Goal: Entertainment & Leisure: Consume media (video, audio)

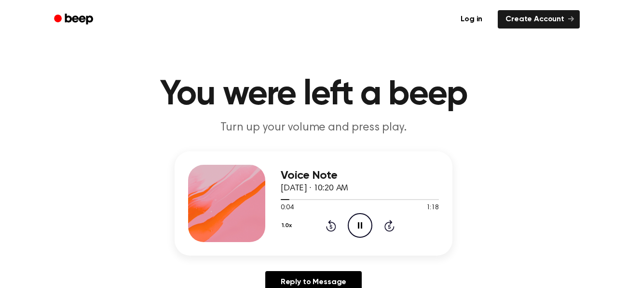
scroll to position [20, 0]
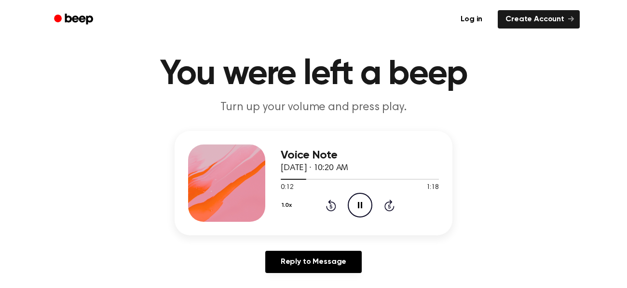
click at [358, 209] on icon "Pause Audio" at bounding box center [360, 205] width 25 height 25
click at [358, 209] on icon "Play Audio" at bounding box center [360, 205] width 25 height 25
click at [358, 209] on icon "Pause Audio" at bounding box center [360, 205] width 25 height 25
click at [358, 209] on icon "Play Audio" at bounding box center [360, 205] width 25 height 25
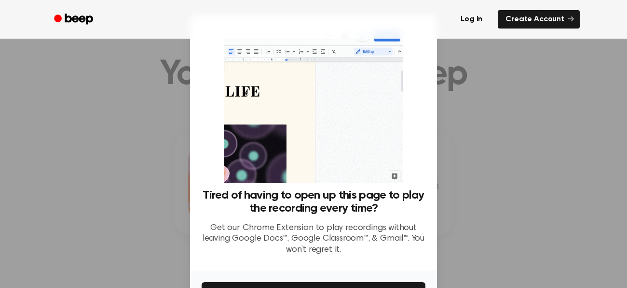
scroll to position [63, 0]
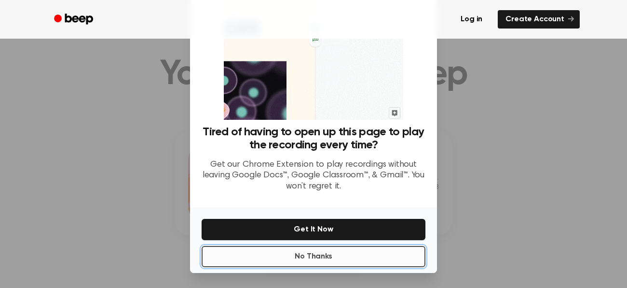
click at [333, 254] on button "No Thanks" at bounding box center [314, 256] width 224 height 21
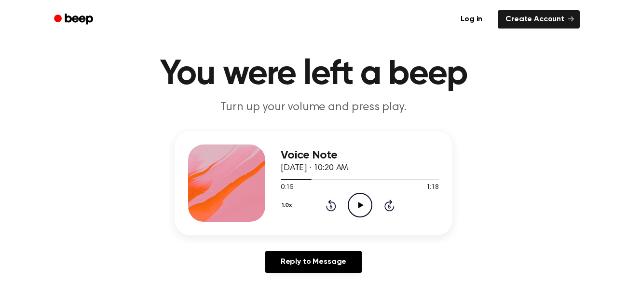
click at [353, 201] on icon "Play Audio" at bounding box center [360, 205] width 25 height 25
click at [358, 203] on icon "Pause Audio" at bounding box center [360, 205] width 25 height 25
click at [361, 207] on icon "Play Audio" at bounding box center [360, 205] width 25 height 25
click at [361, 207] on icon at bounding box center [360, 205] width 4 height 6
click at [361, 207] on icon "Play Audio" at bounding box center [360, 205] width 25 height 25
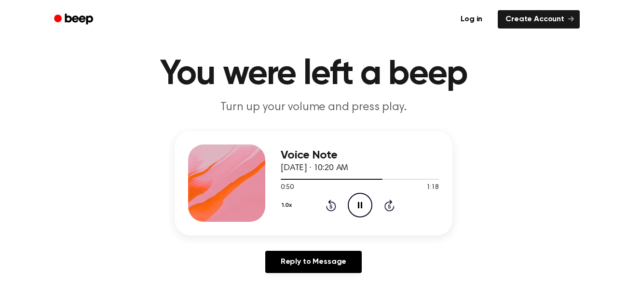
click at [361, 207] on icon at bounding box center [360, 205] width 4 height 6
click at [361, 207] on icon "Play Audio" at bounding box center [360, 205] width 25 height 25
click at [361, 207] on icon at bounding box center [360, 205] width 4 height 6
click at [361, 207] on icon "Play Audio" at bounding box center [360, 205] width 25 height 25
click at [361, 207] on icon at bounding box center [360, 205] width 4 height 6
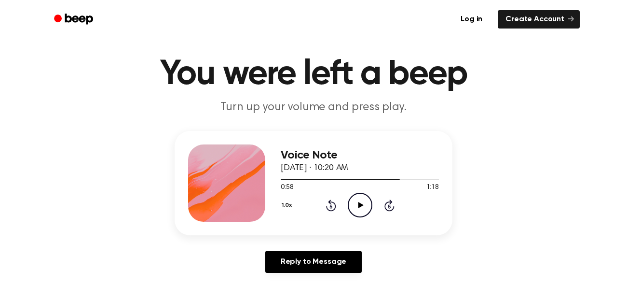
click at [361, 207] on icon "Play Audio" at bounding box center [360, 205] width 25 height 25
click at [361, 206] on icon at bounding box center [360, 205] width 4 height 6
click at [361, 206] on icon "Play Audio" at bounding box center [360, 205] width 25 height 25
click at [361, 206] on icon at bounding box center [360, 205] width 4 height 6
click at [361, 206] on icon "Play Audio" at bounding box center [360, 205] width 25 height 25
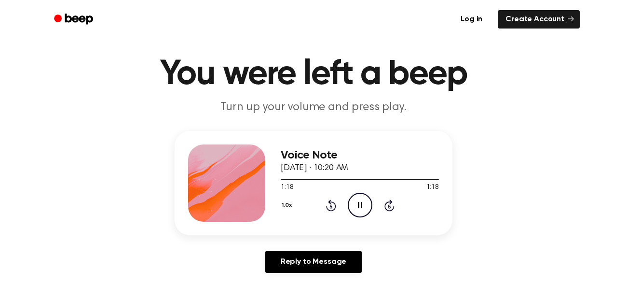
click at [361, 206] on icon at bounding box center [360, 205] width 4 height 6
